Goal: Contribute content: Add original content to the website for others to see

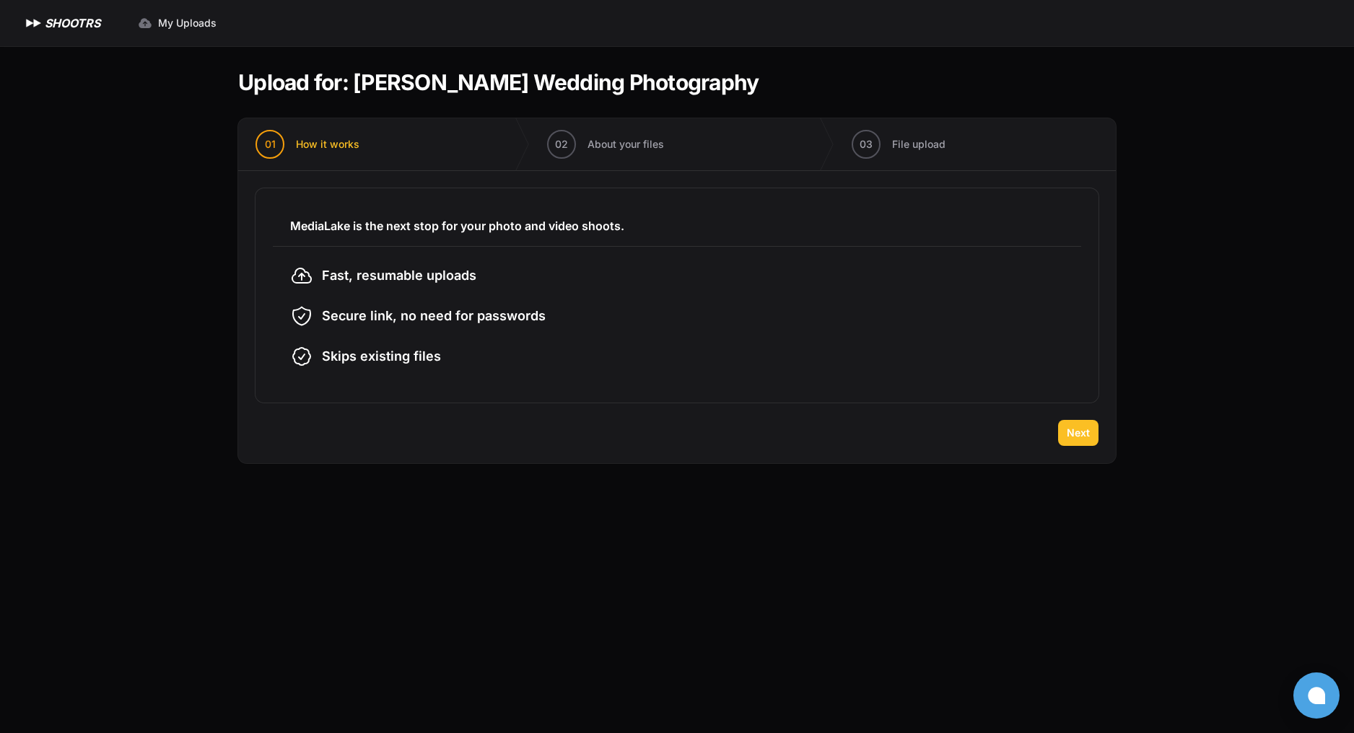
click at [1084, 432] on span "Next" at bounding box center [1078, 433] width 23 height 14
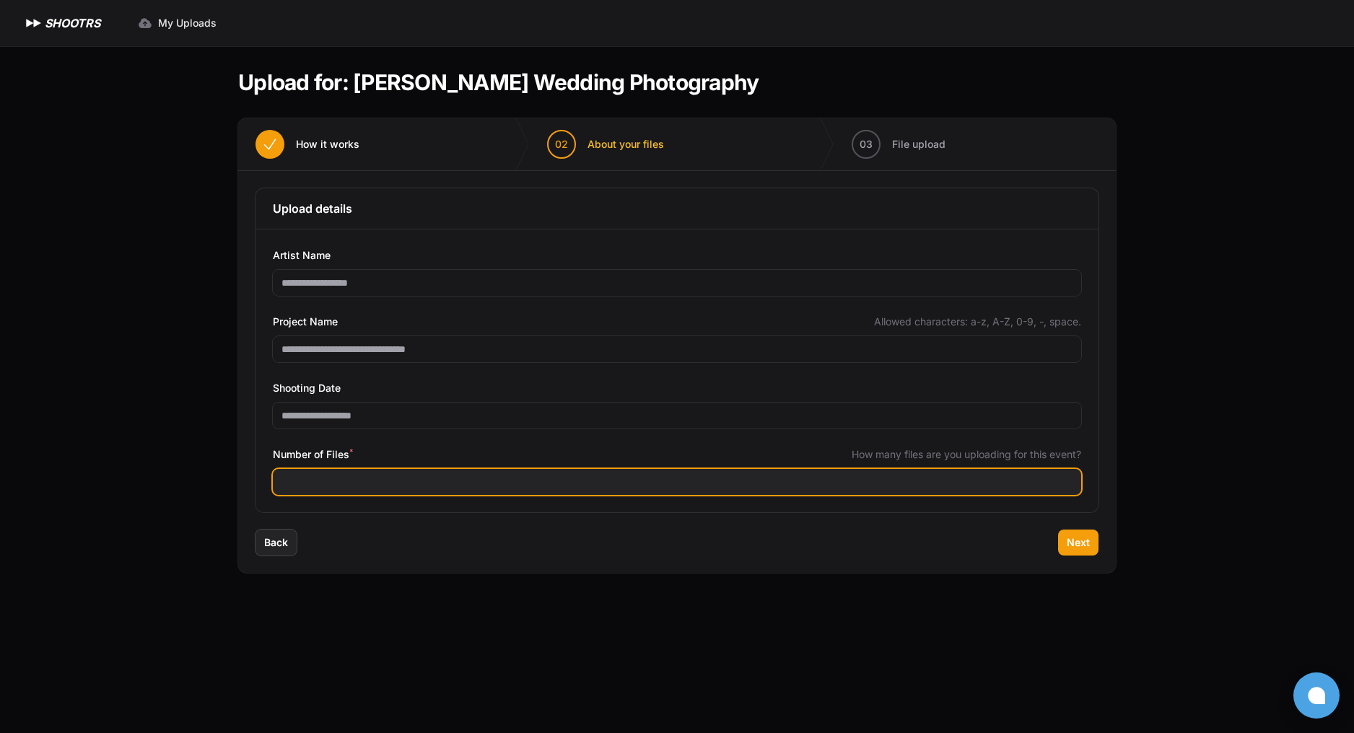
drag, startPoint x: 336, startPoint y: 481, endPoint x: 358, endPoint y: 513, distance: 38.9
click at [334, 482] on input "Number of Files *" at bounding box center [677, 482] width 808 height 26
type input "*"
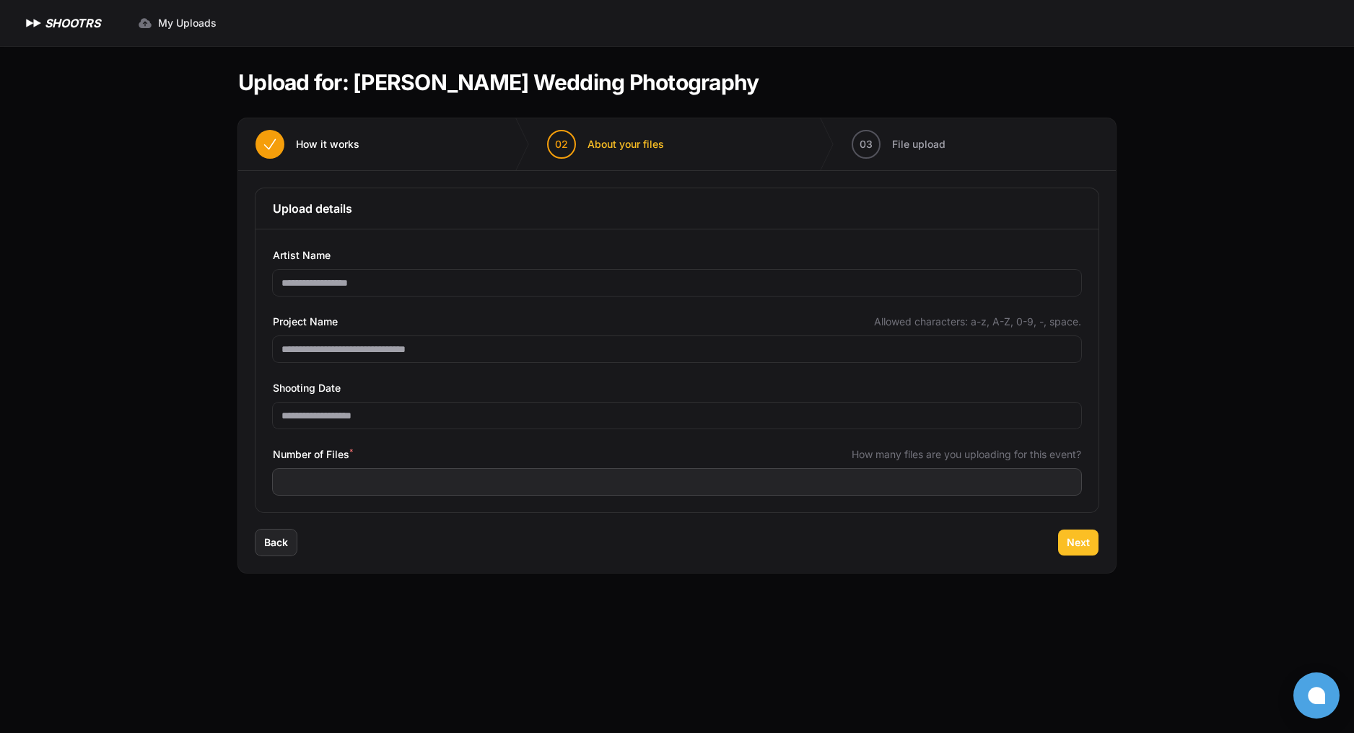
click at [1094, 536] on button "Next" at bounding box center [1078, 543] width 40 height 26
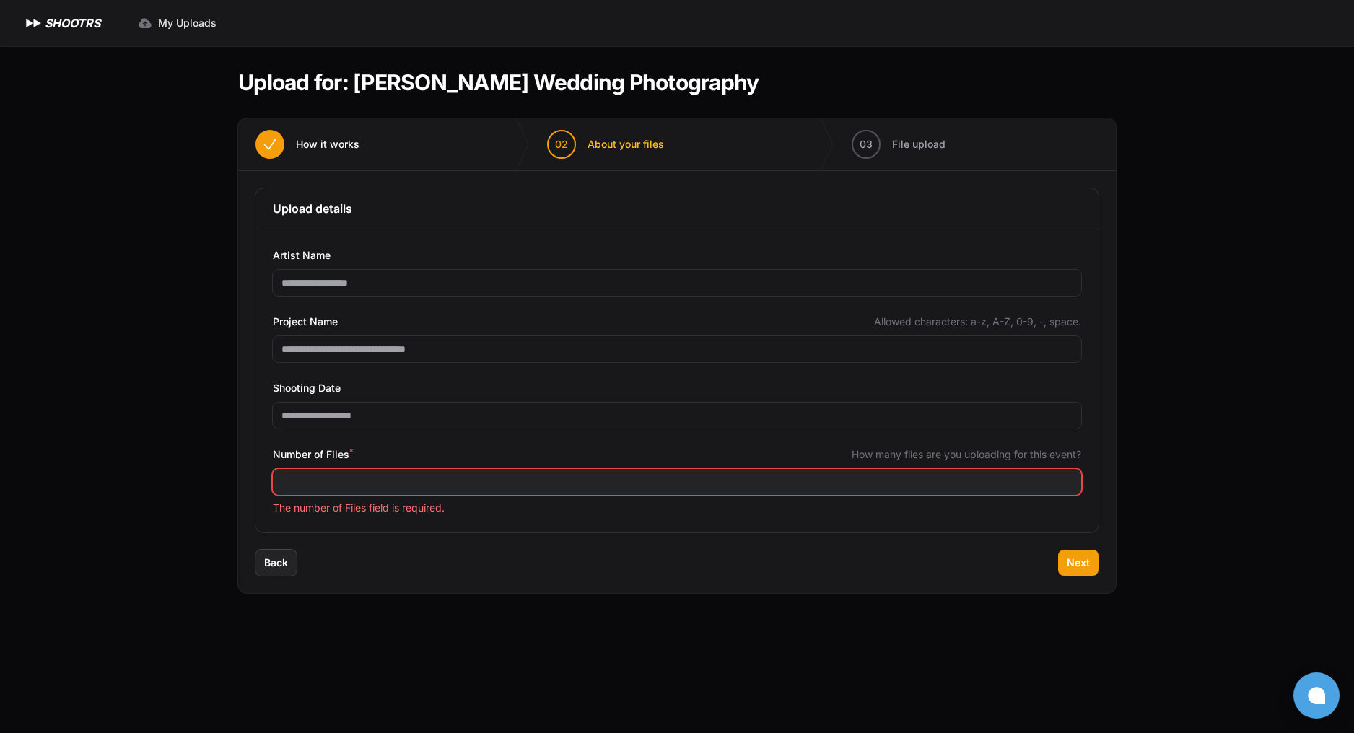
click at [449, 479] on input "Number of Files *" at bounding box center [677, 482] width 808 height 26
type input "****"
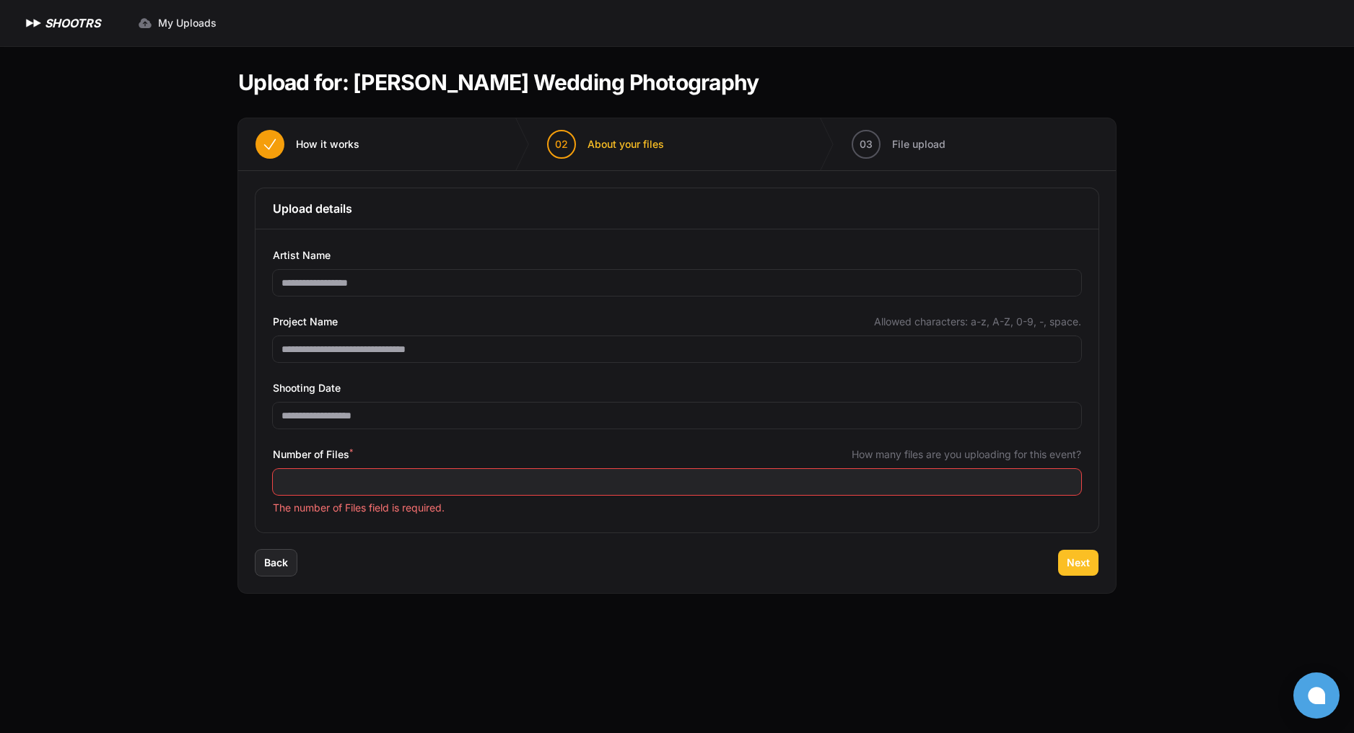
click at [1078, 564] on span "Next" at bounding box center [1078, 563] width 23 height 14
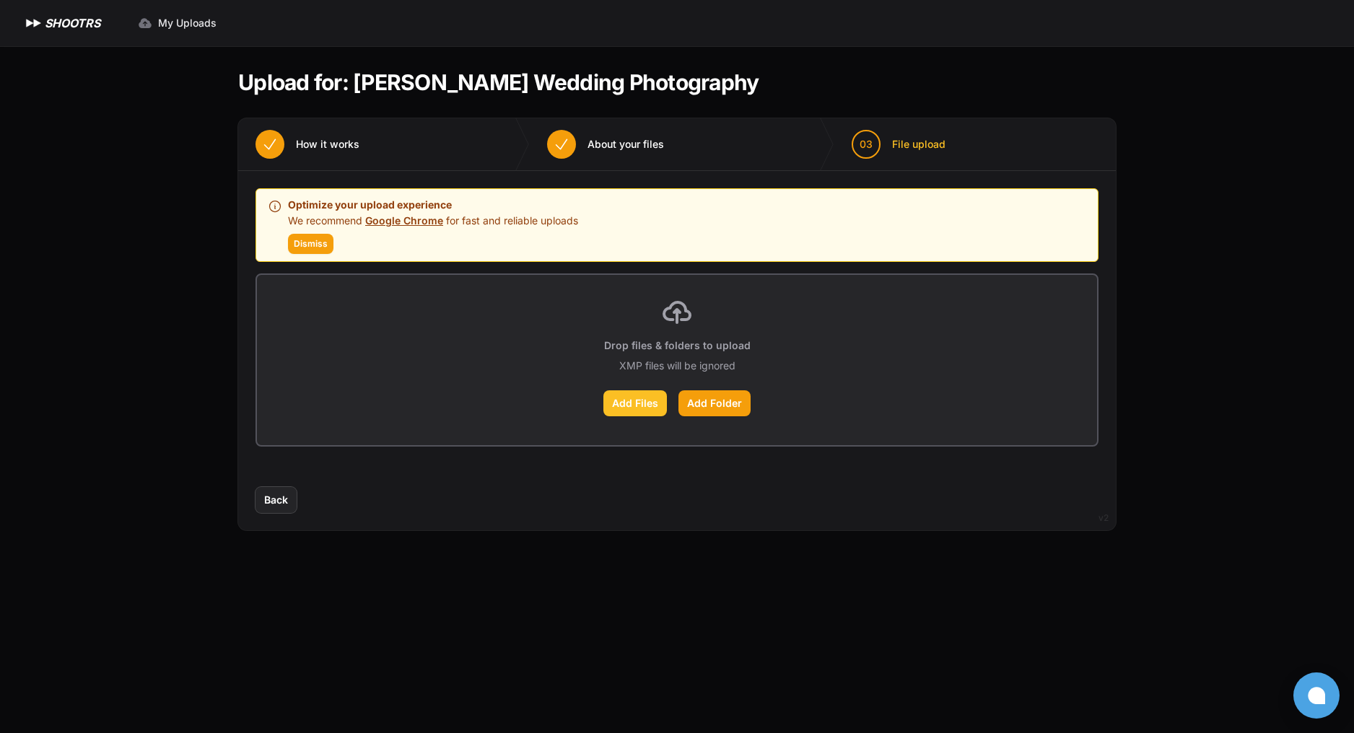
click at [637, 404] on label "Add Files" at bounding box center [635, 404] width 64 height 26
click at [0, 0] on input "Add Files" at bounding box center [0, 0] width 0 height 0
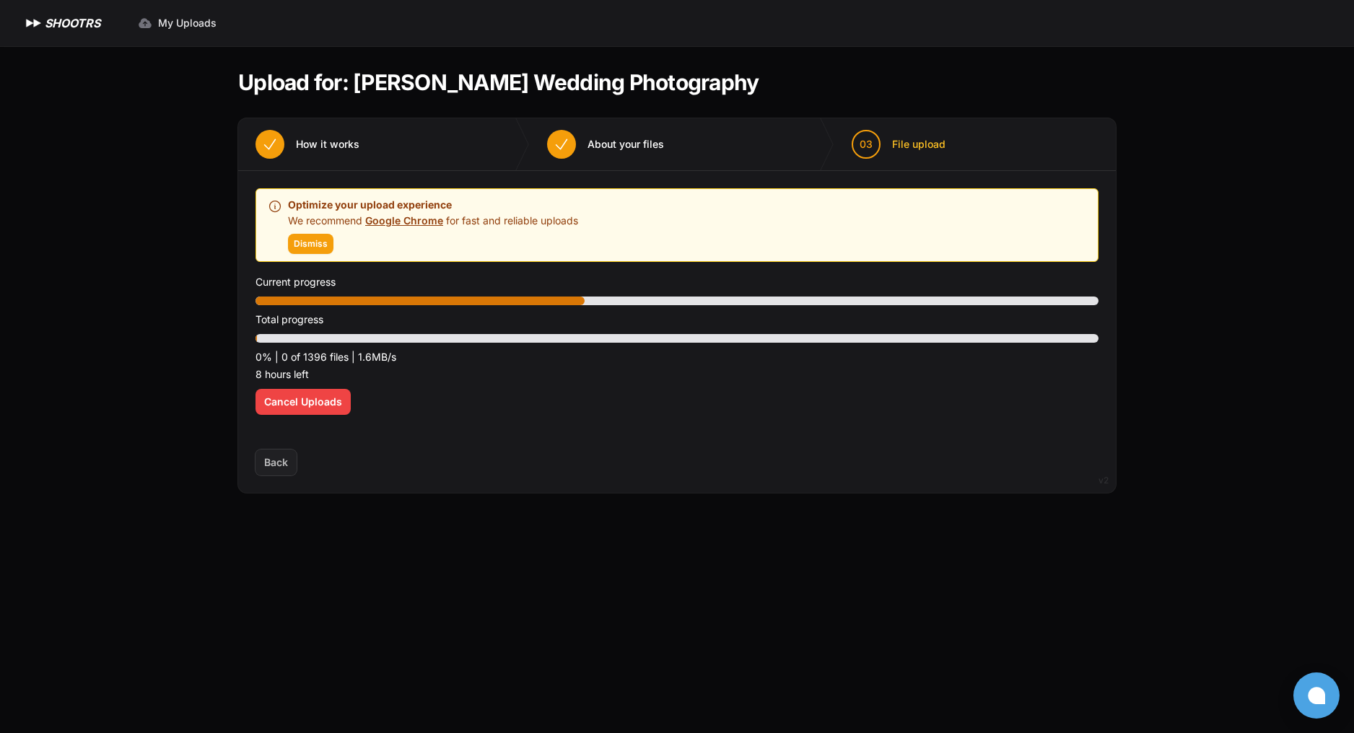
click at [310, 240] on span "Dismiss" at bounding box center [311, 244] width 34 height 12
